Goal: Transaction & Acquisition: Subscribe to service/newsletter

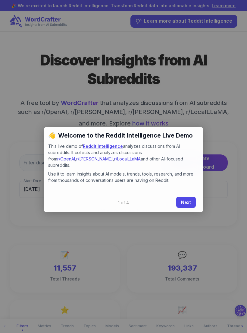
click at [187, 197] on link "Next" at bounding box center [186, 202] width 20 height 11
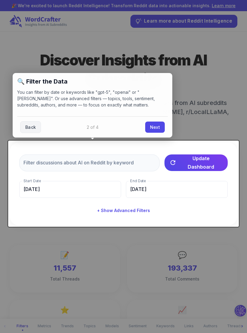
click at [158, 126] on link "Next" at bounding box center [155, 126] width 20 height 11
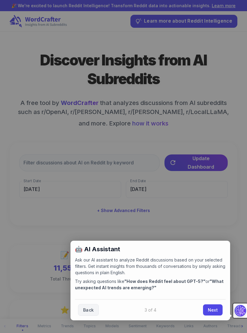
click at [215, 309] on link "Next" at bounding box center [213, 309] width 20 height 11
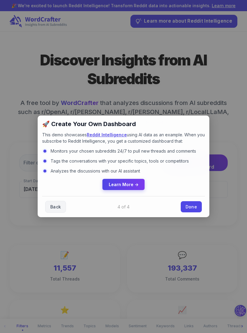
click at [36, 209] on div at bounding box center [123, 166] width 247 height 333
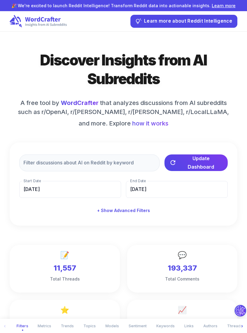
click at [132, 124] on span "how it works" at bounding box center [150, 123] width 36 height 9
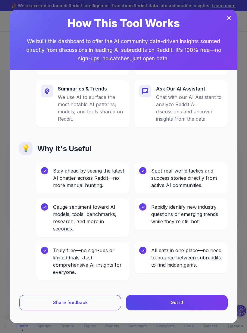
scroll to position [247, 0]
click at [183, 299] on span "Got it!" at bounding box center [177, 303] width 13 height 8
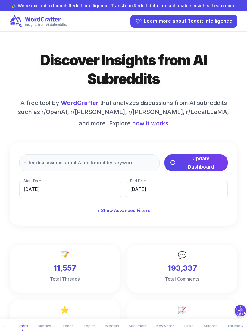
click at [132, 123] on span "how it works" at bounding box center [150, 123] width 36 height 9
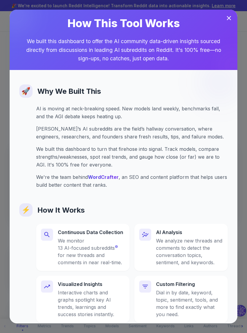
click at [101, 178] on link "WordCrafter" at bounding box center [103, 177] width 31 height 6
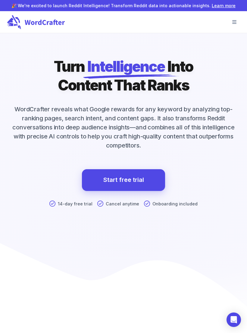
click at [95, 180] on link "Start free trial" at bounding box center [123, 180] width 83 height 22
